Goal: Task Accomplishment & Management: Manage account settings

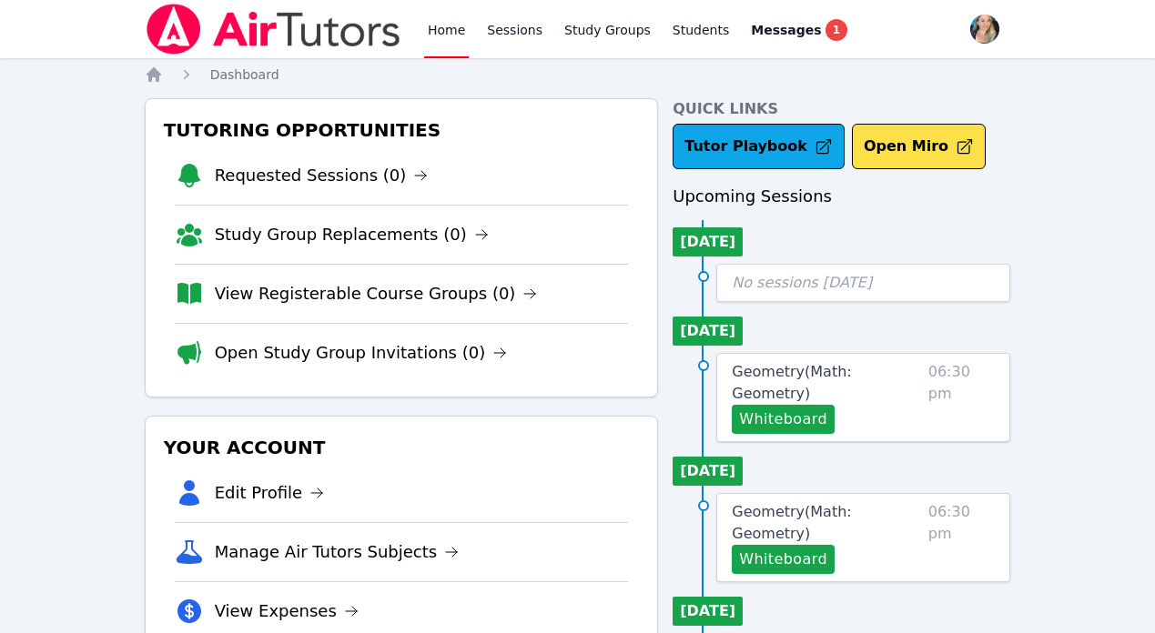
click at [446, 29] on link "Home" at bounding box center [446, 29] width 45 height 58
click at [444, 24] on link "Home" at bounding box center [446, 29] width 45 height 58
click at [450, 250] on li "Study Group Replacements (0)" at bounding box center [402, 234] width 454 height 59
click at [413, 173] on li "Requested Sessions (0)" at bounding box center [402, 176] width 454 height 58
click at [413, 174] on icon at bounding box center [420, 175] width 15 height 15
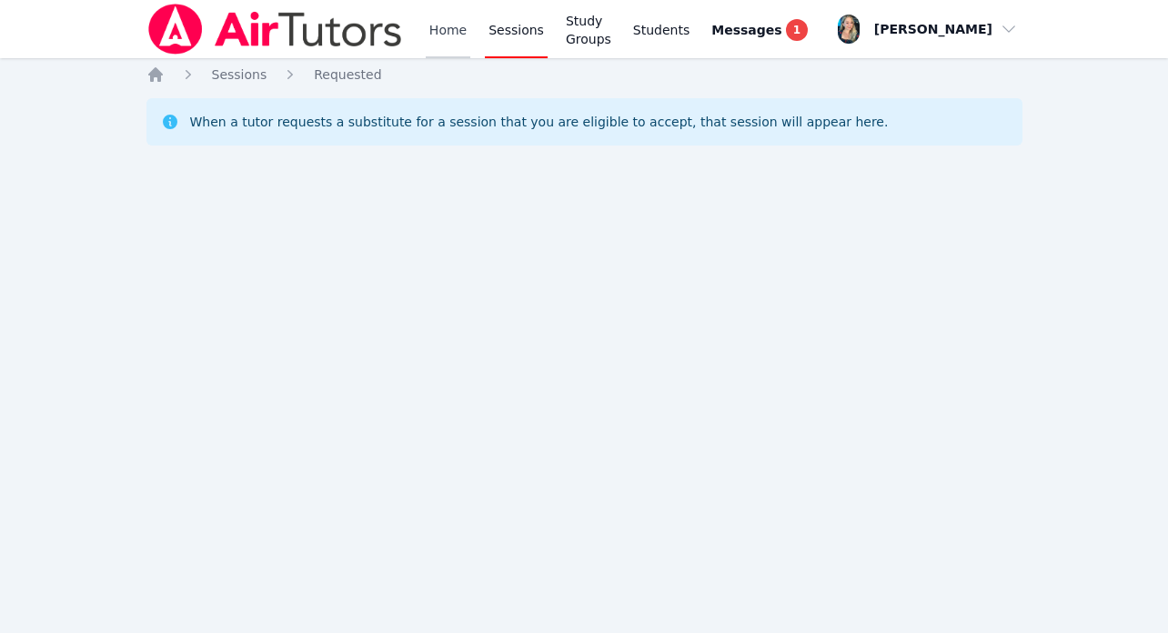
click at [440, 24] on link "Home" at bounding box center [448, 29] width 45 height 58
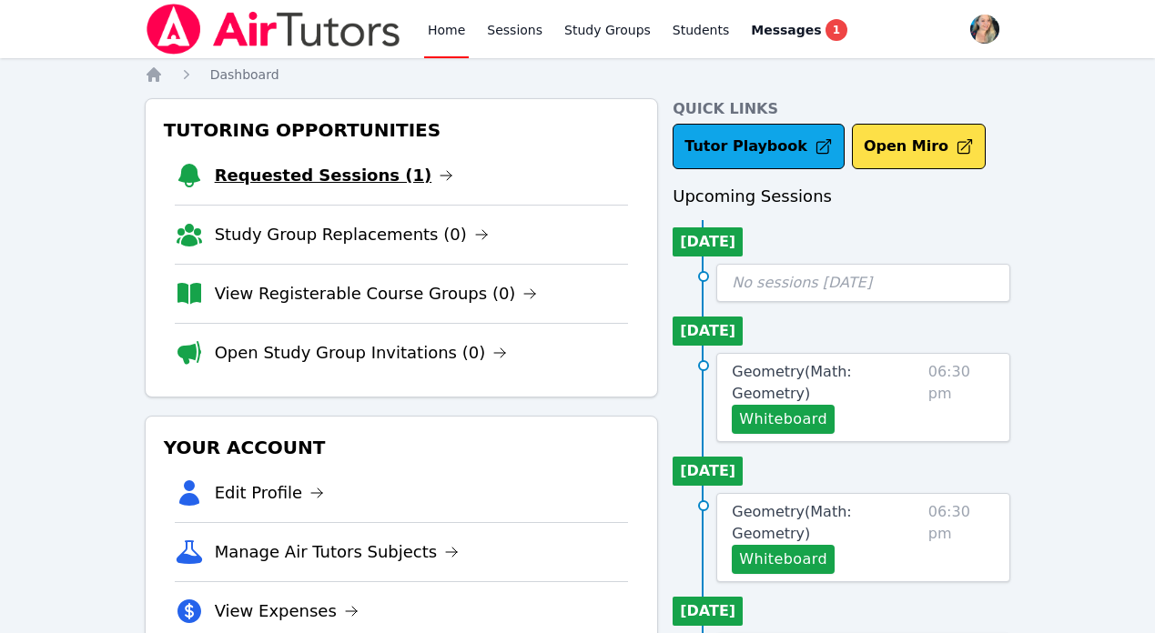
click at [396, 173] on link "Requested Sessions (1)" at bounding box center [334, 175] width 239 height 25
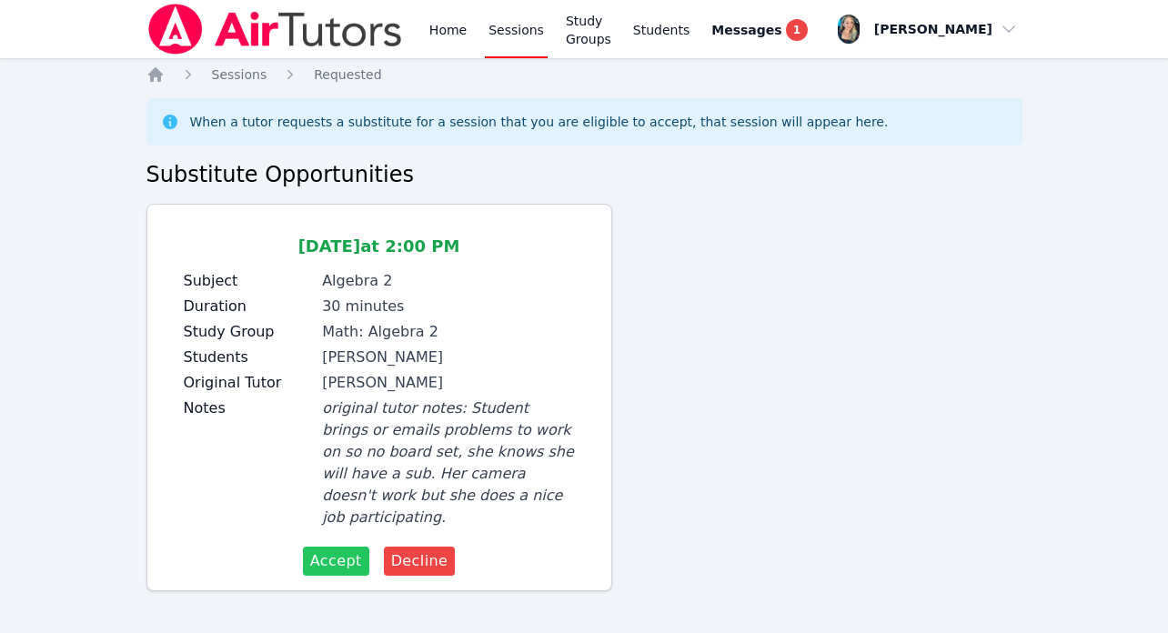
click at [327, 551] on span "Accept" at bounding box center [336, 562] width 52 height 22
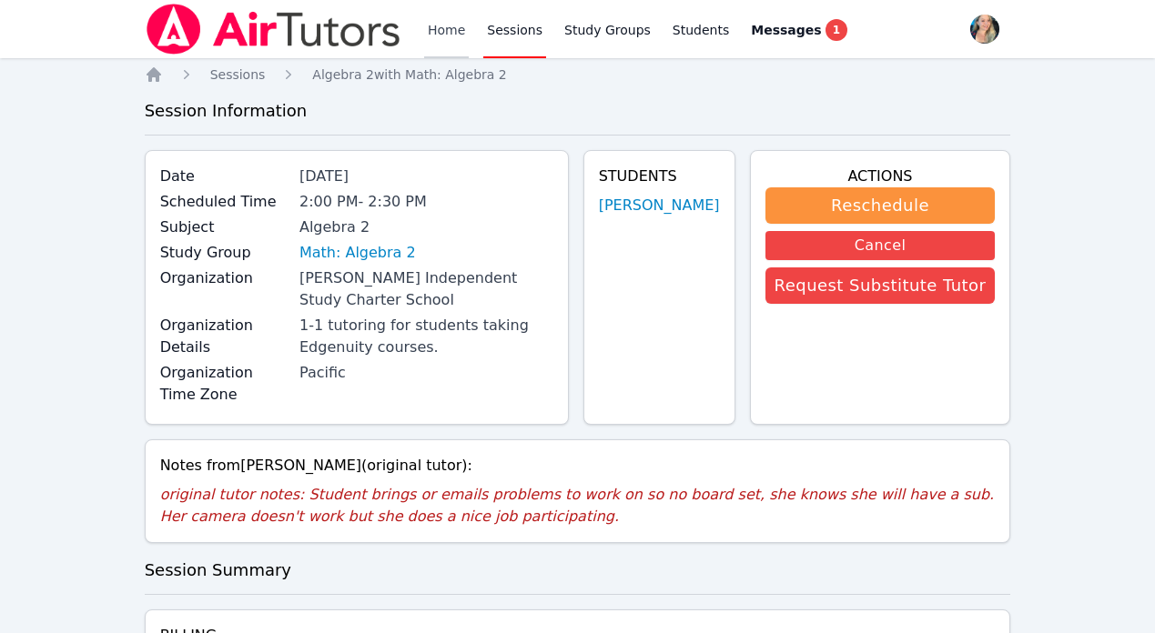
click at [439, 27] on link "Home" at bounding box center [446, 29] width 45 height 58
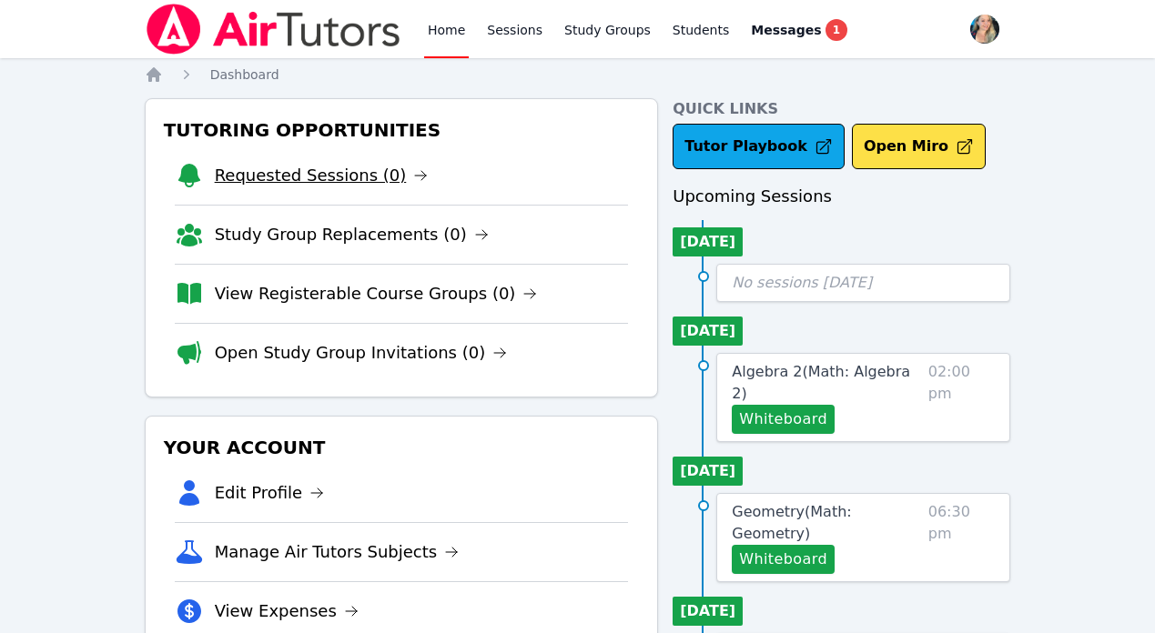
click at [377, 174] on link "Requested Sessions (0)" at bounding box center [322, 175] width 214 height 25
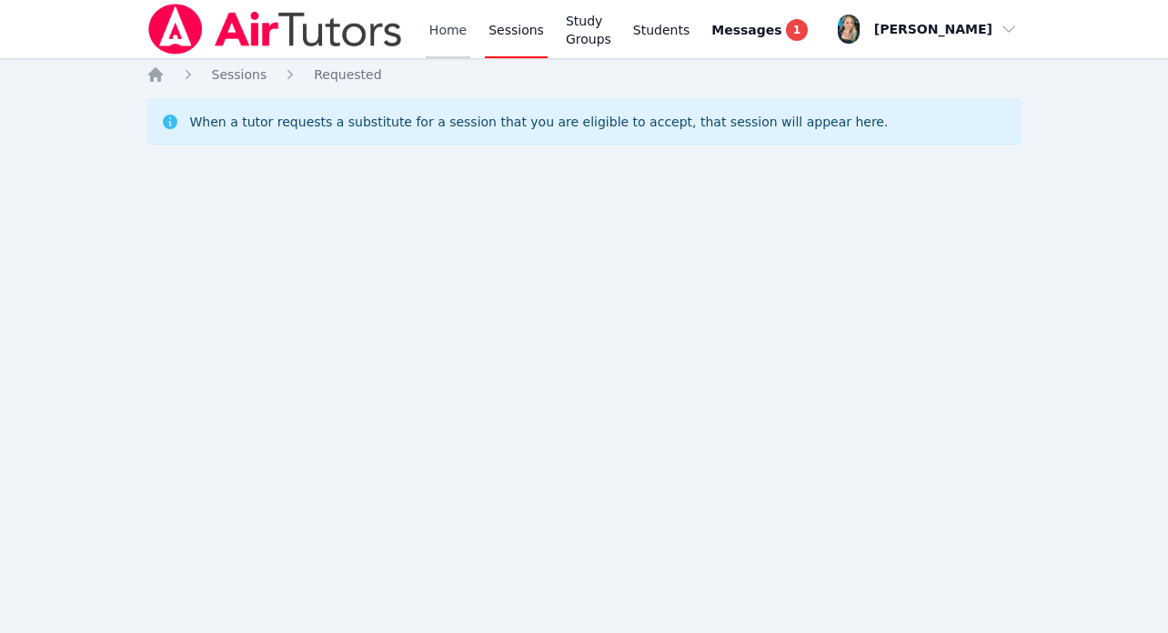
click at [455, 28] on link "Home" at bounding box center [448, 29] width 45 height 58
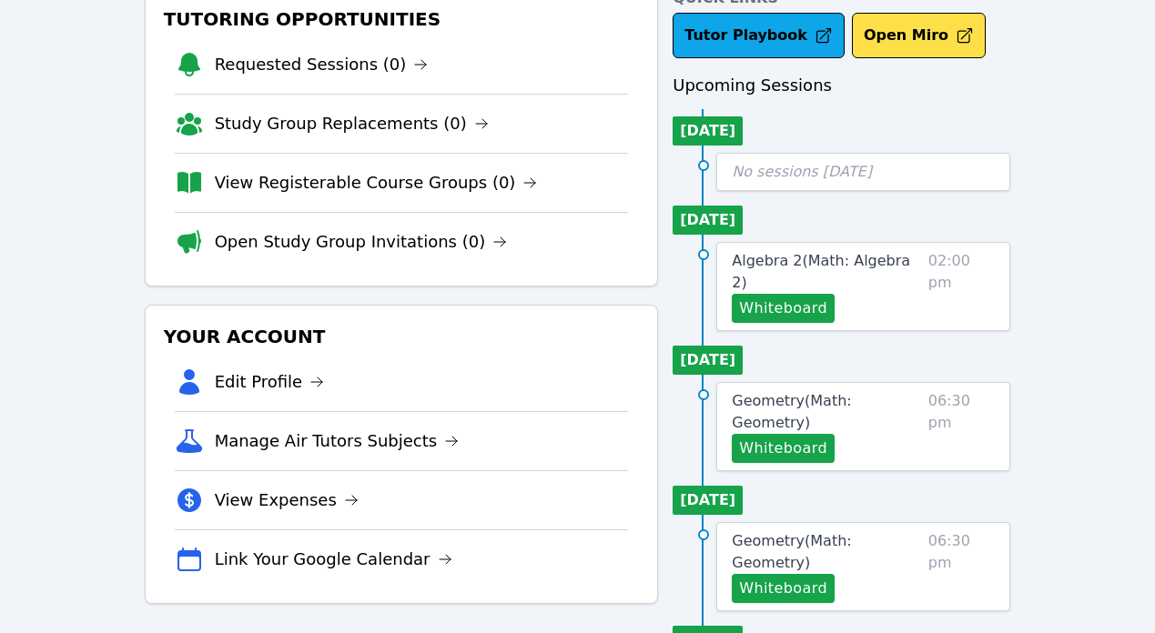
scroll to position [114, 0]
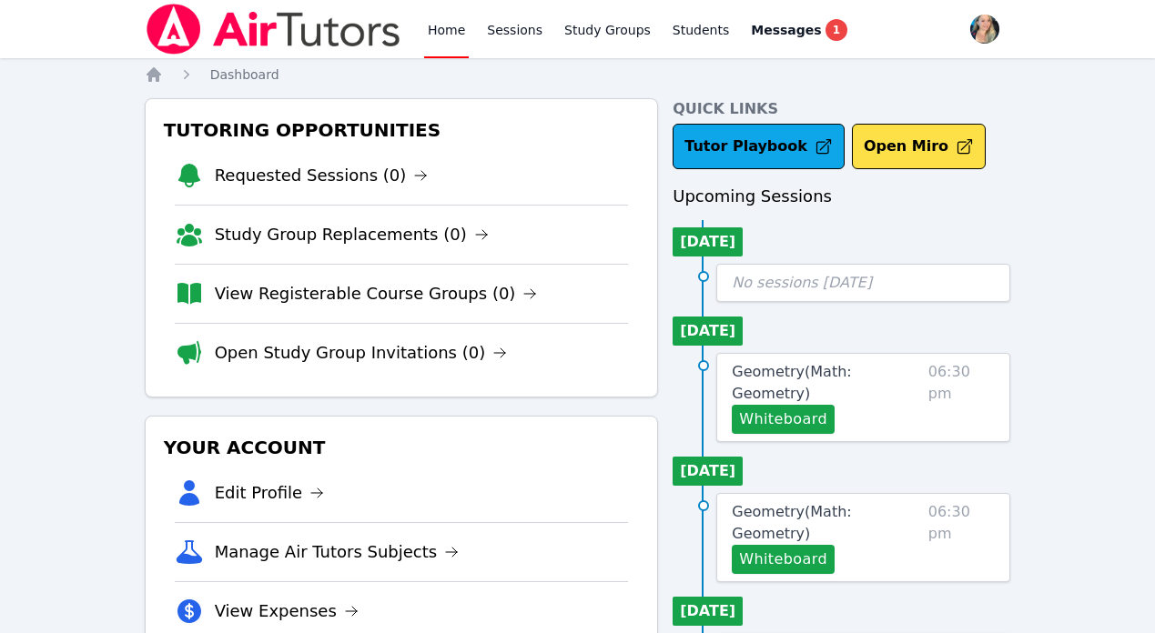
click at [435, 35] on link "Home" at bounding box center [446, 29] width 45 height 58
